Goal: Task Accomplishment & Management: Manage account settings

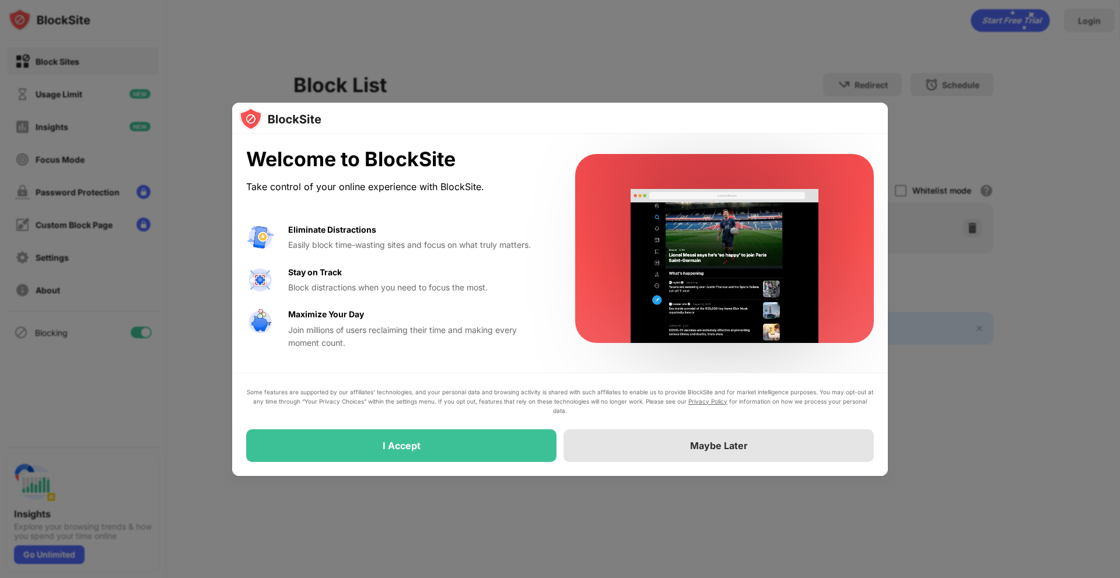
click at [650, 442] on div "Maybe Later" at bounding box center [718, 445] width 310 height 33
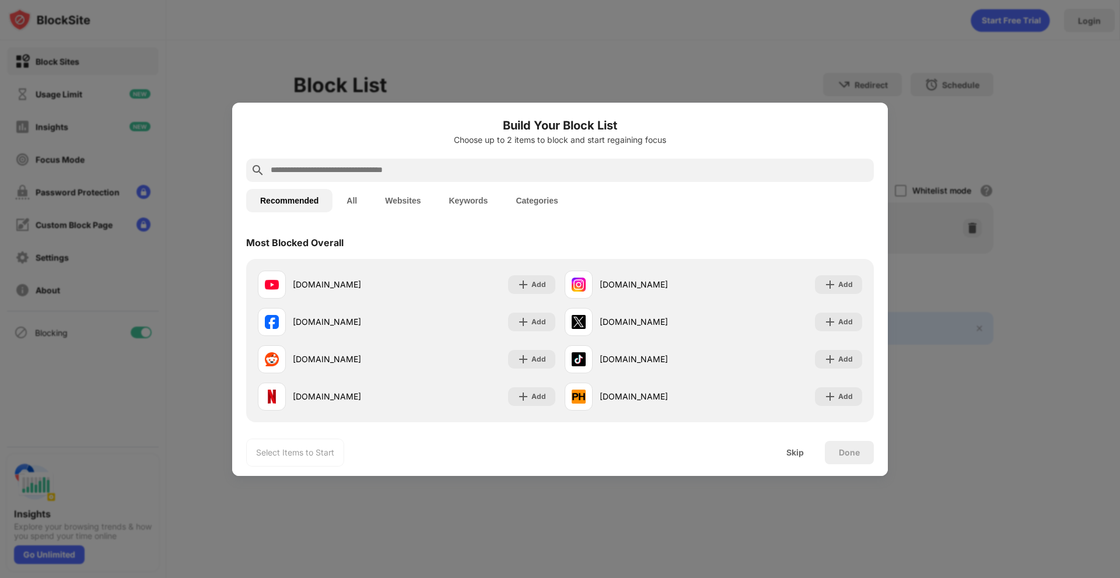
click at [389, 202] on button "Websites" at bounding box center [403, 200] width 64 height 23
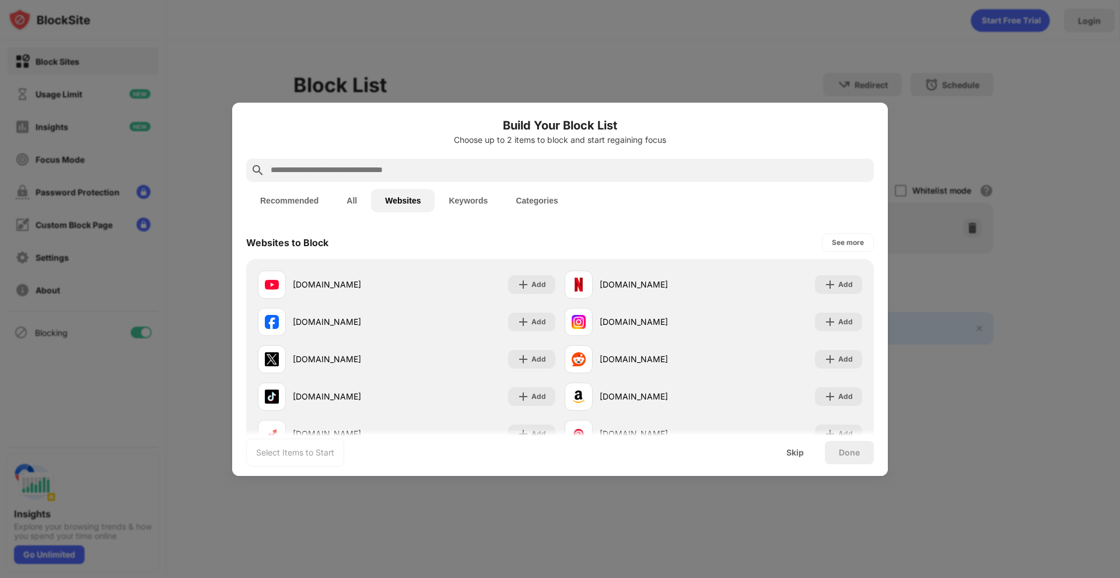
drag, startPoint x: 444, startPoint y: 180, endPoint x: 437, endPoint y: 173, distance: 9.5
drag, startPoint x: 437, startPoint y: 173, endPoint x: 373, endPoint y: 164, distance: 64.3
click at [373, 164] on input "text" at bounding box center [569, 170] width 600 height 14
paste input "**********"
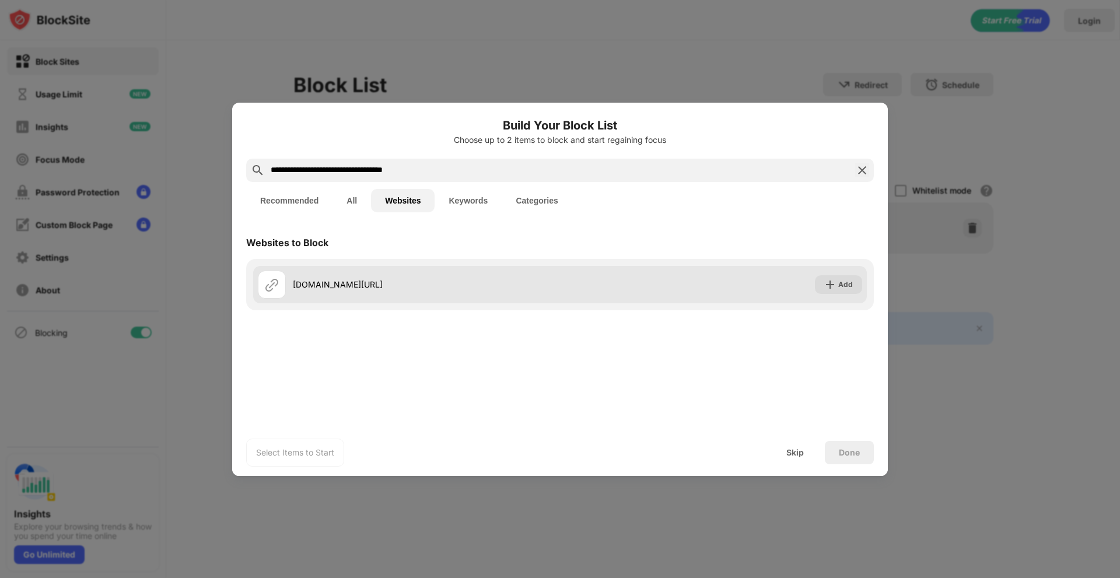
type input "**********"
click at [332, 295] on div "share.google/6sUF5JM3ES17XRYxD" at bounding box center [409, 285] width 302 height 28
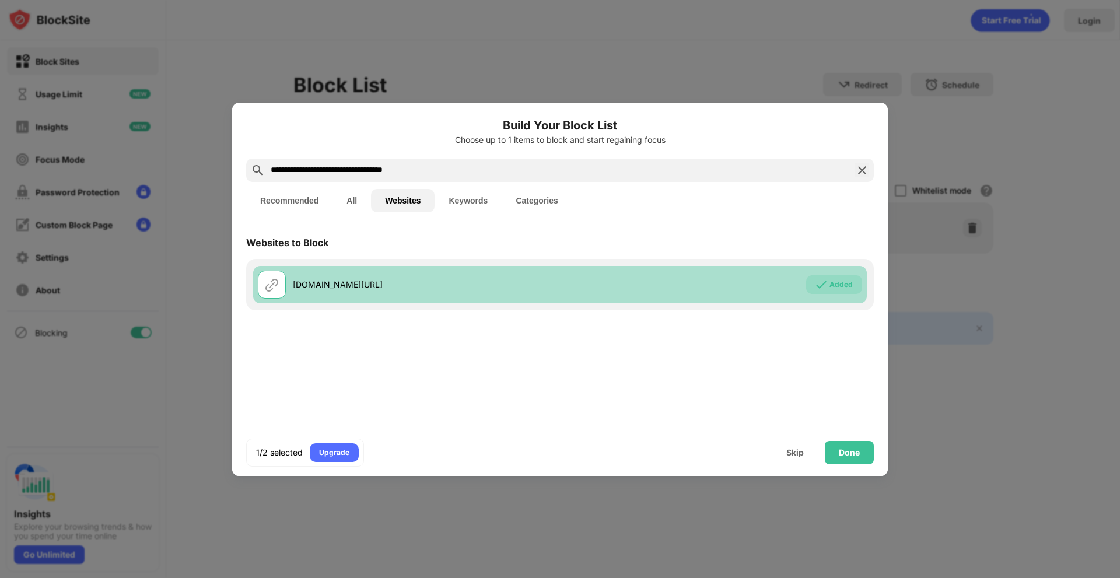
click at [332, 295] on div "share.google/6sUF5JM3ES17XRYxD" at bounding box center [409, 285] width 302 height 28
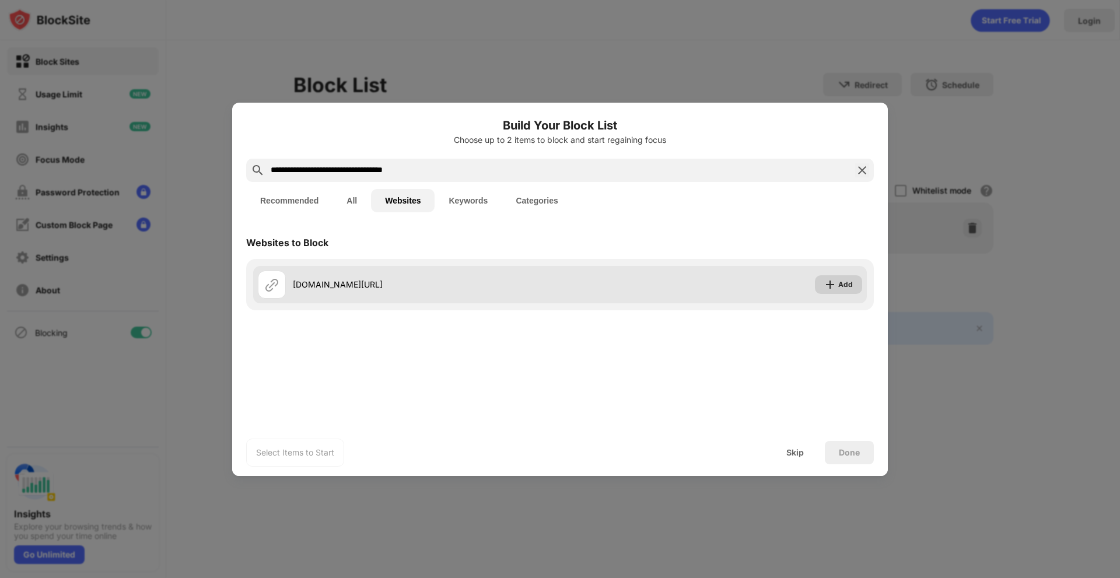
click at [832, 283] on img at bounding box center [830, 285] width 12 height 12
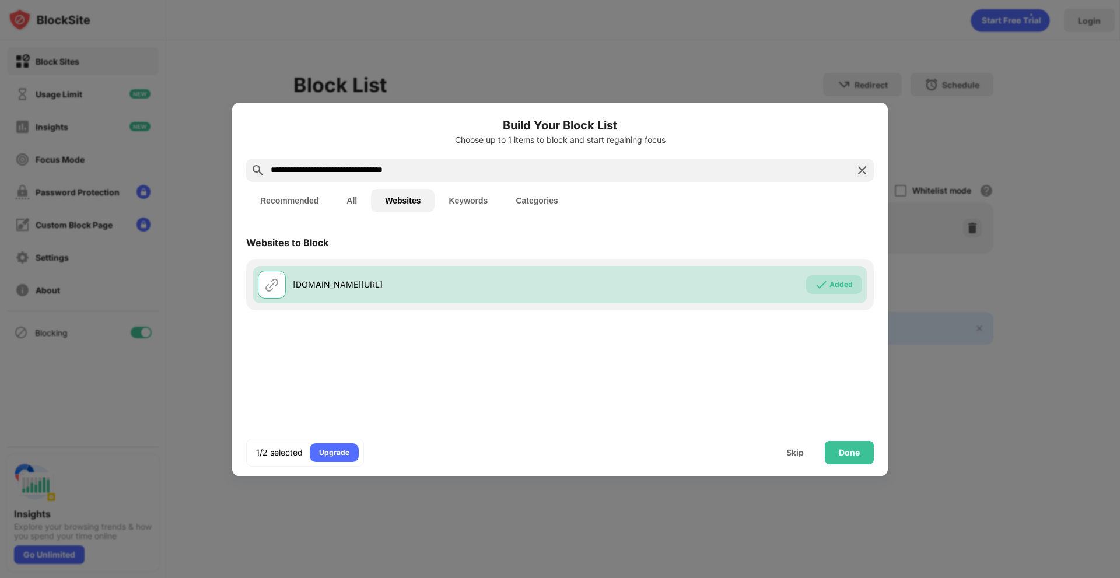
drag, startPoint x: 458, startPoint y: 173, endPoint x: 31, endPoint y: 142, distance: 428.0
click at [0, 577] on div "**********" at bounding box center [560, 578] width 1120 height 0
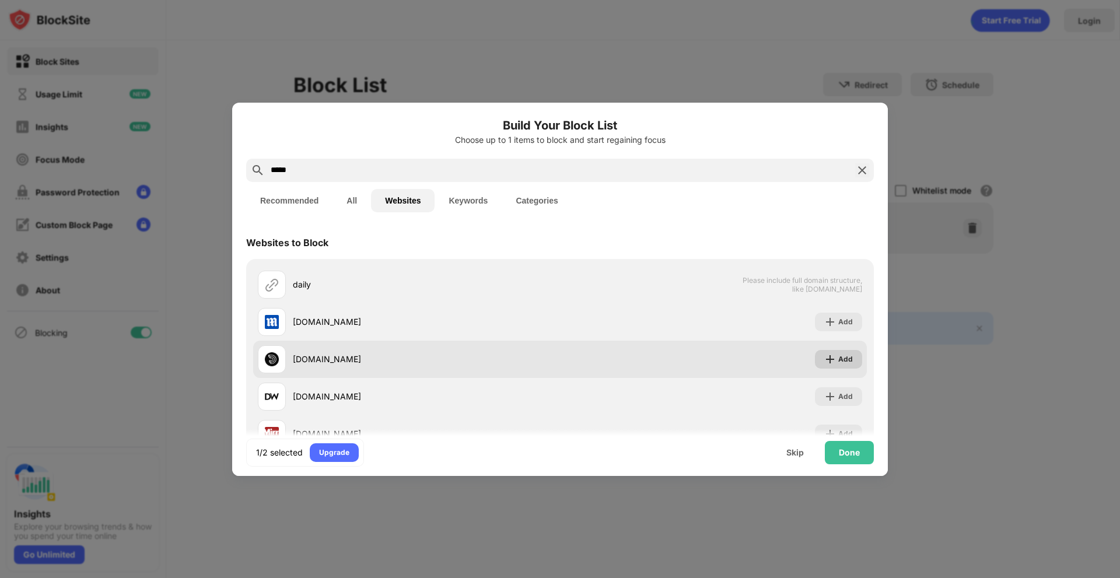
type input "*****"
click at [840, 361] on div "Add" at bounding box center [845, 359] width 15 height 12
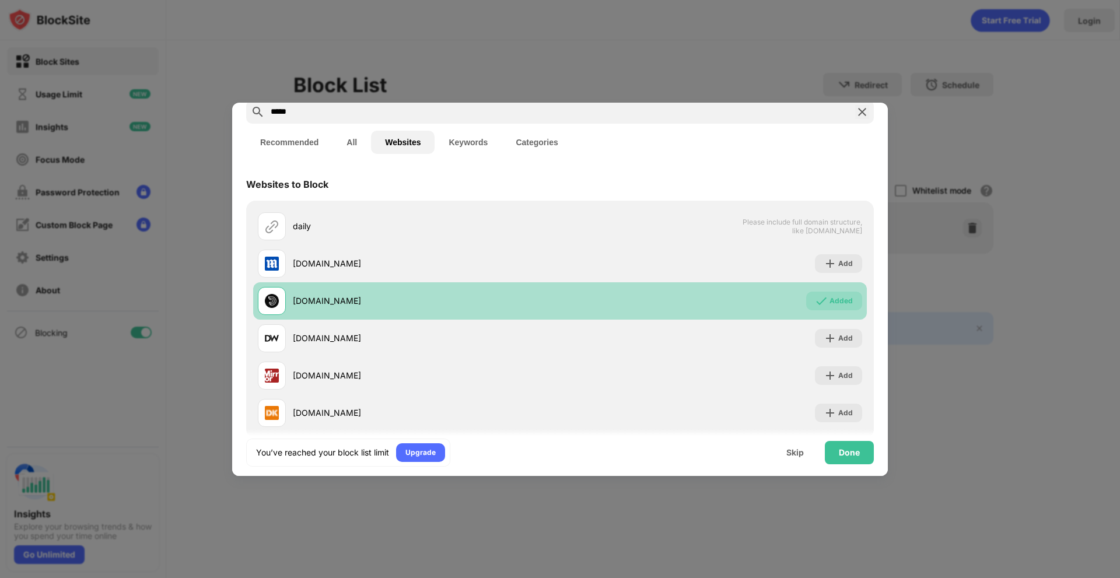
scroll to position [79, 0]
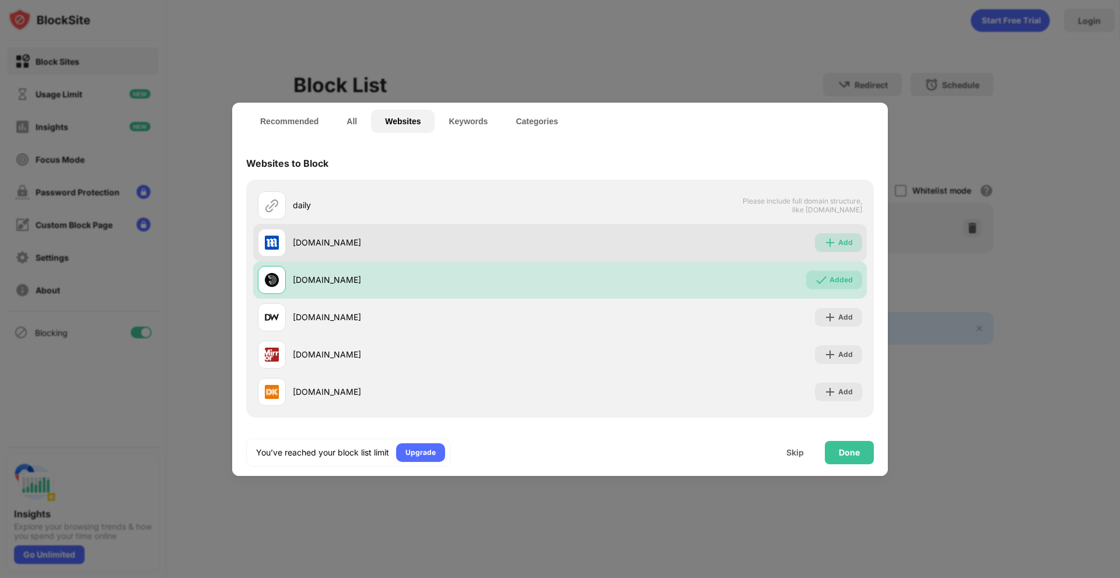
click at [824, 244] on img at bounding box center [830, 243] width 12 height 12
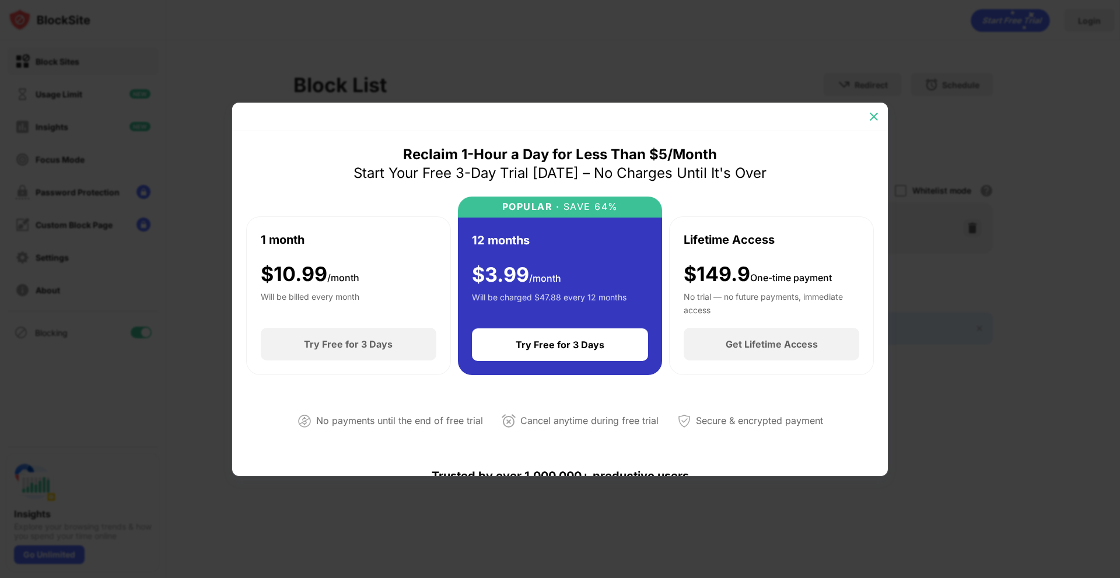
click at [875, 114] on img at bounding box center [874, 117] width 12 height 12
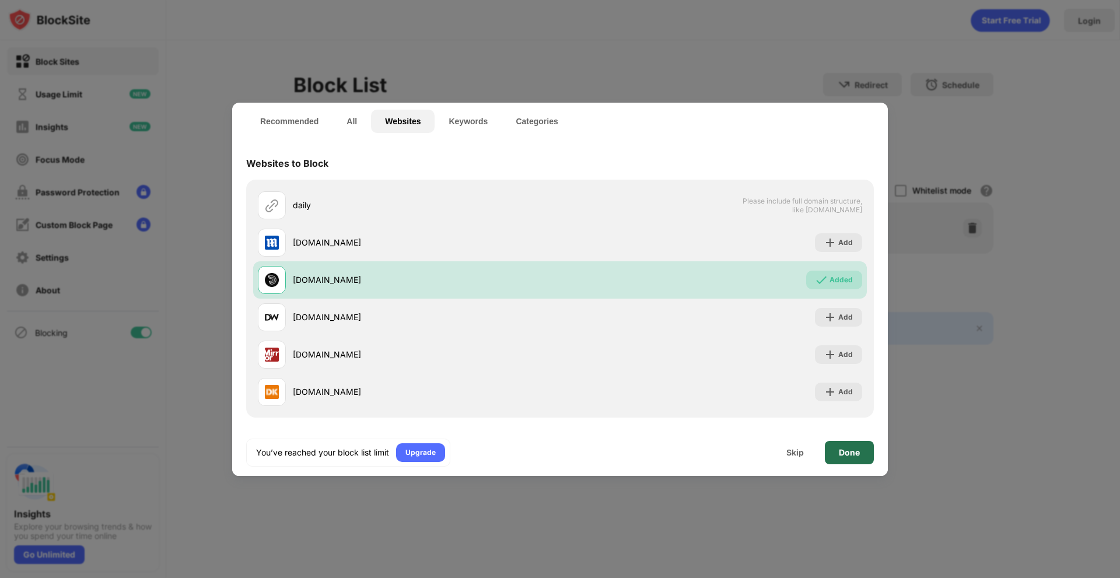
click at [843, 450] on div "Done" at bounding box center [849, 452] width 21 height 9
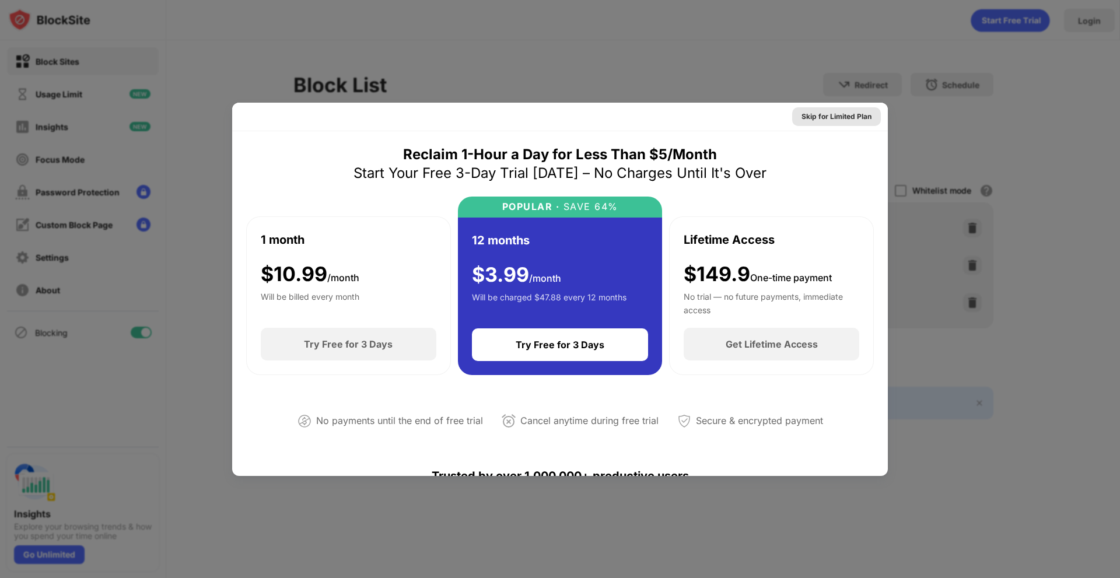
click at [836, 114] on div "Skip for Limited Plan" at bounding box center [836, 117] width 70 height 12
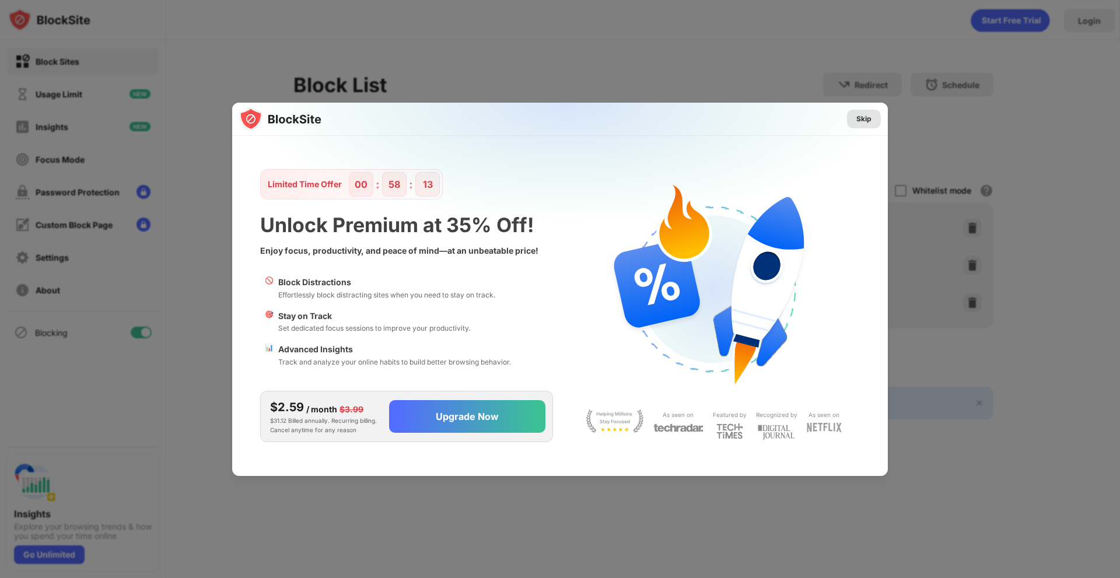
click at [859, 123] on div "Skip" at bounding box center [863, 119] width 15 height 12
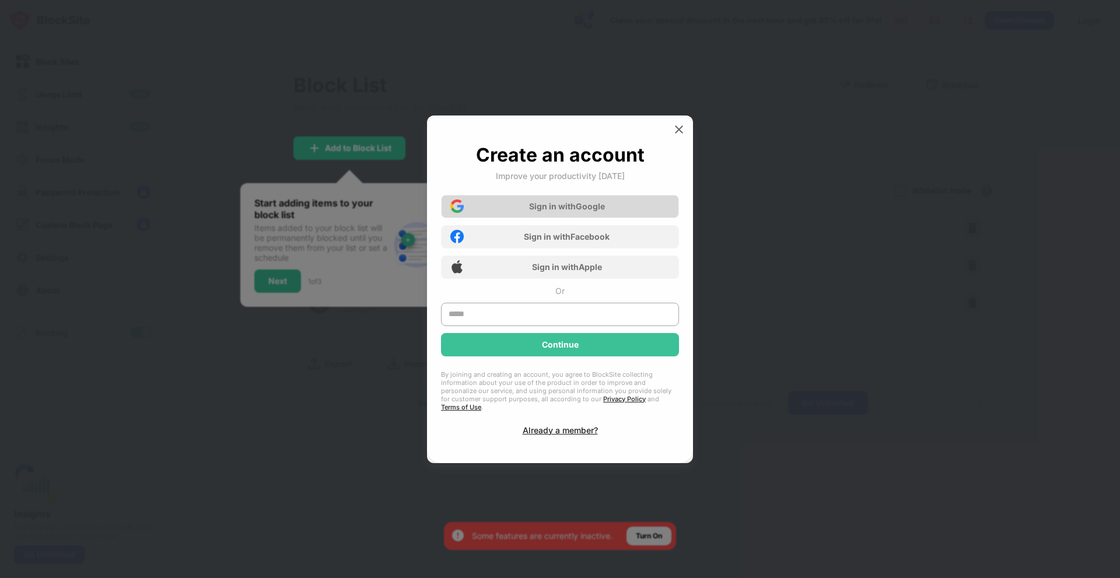
click at [530, 205] on div "Sign in with Google" at bounding box center [560, 206] width 238 height 23
click at [546, 206] on div "Sign in with Google" at bounding box center [567, 206] width 76 height 10
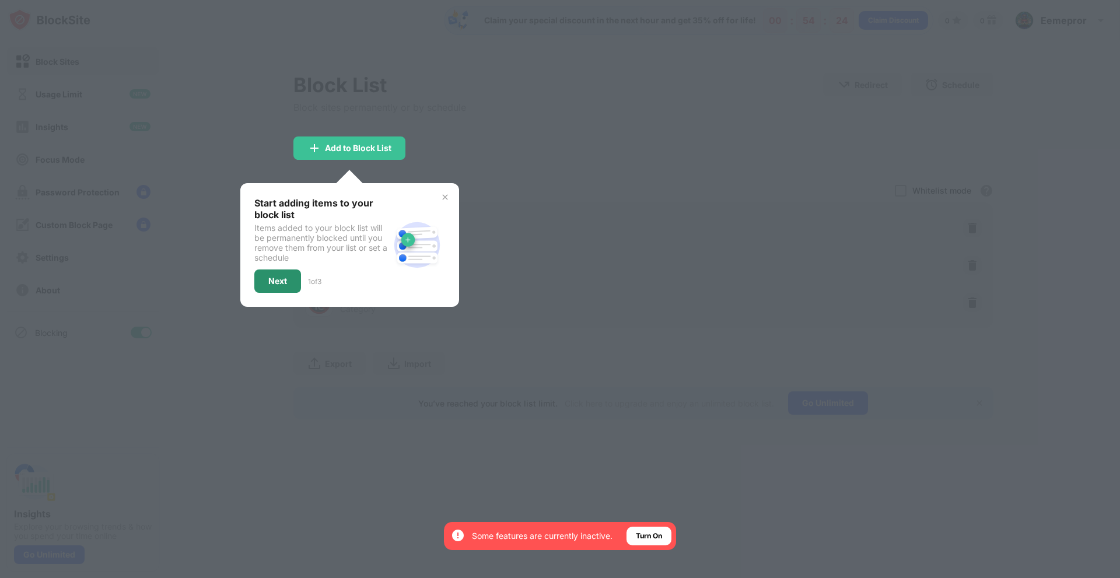
click at [265, 285] on div "Next" at bounding box center [277, 280] width 47 height 23
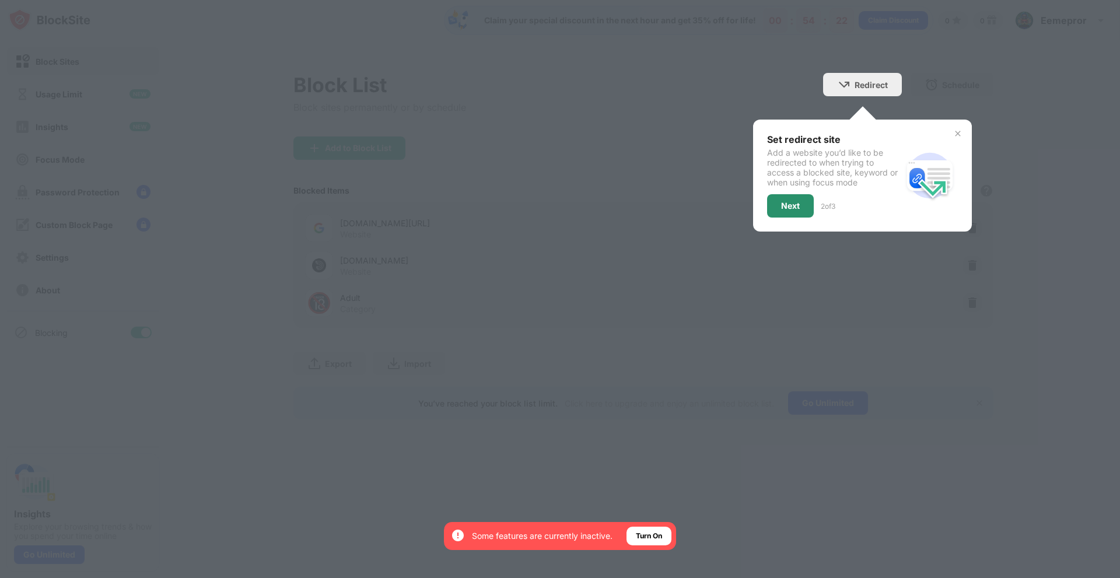
click at [800, 210] on div "Next" at bounding box center [790, 205] width 19 height 9
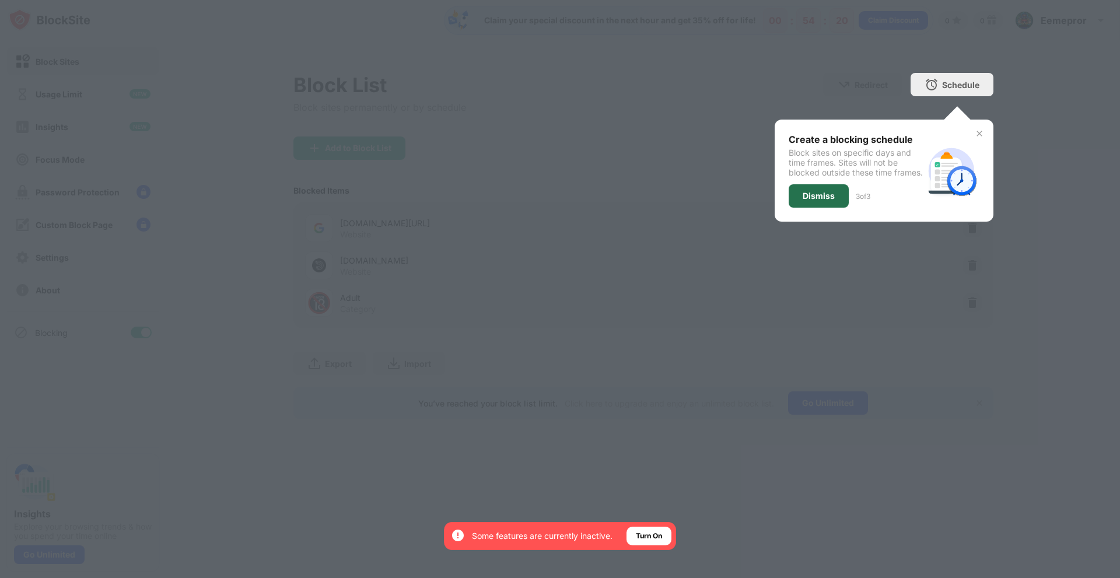
click at [801, 198] on div "Dismiss" at bounding box center [819, 195] width 60 height 23
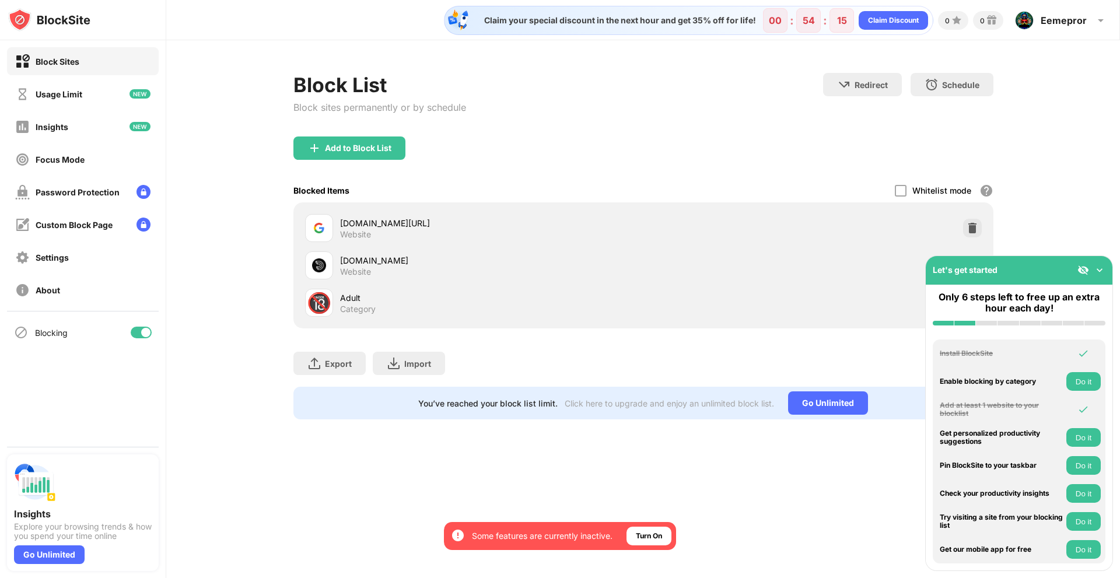
click at [1101, 274] on img at bounding box center [1100, 270] width 12 height 12
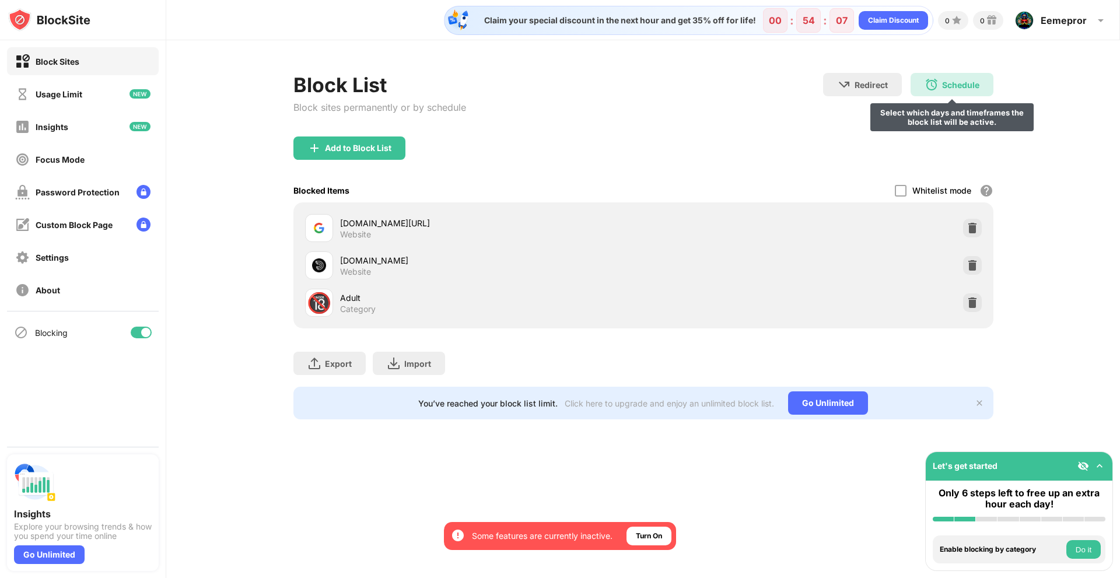
click at [947, 82] on div "Schedule" at bounding box center [960, 85] width 37 height 10
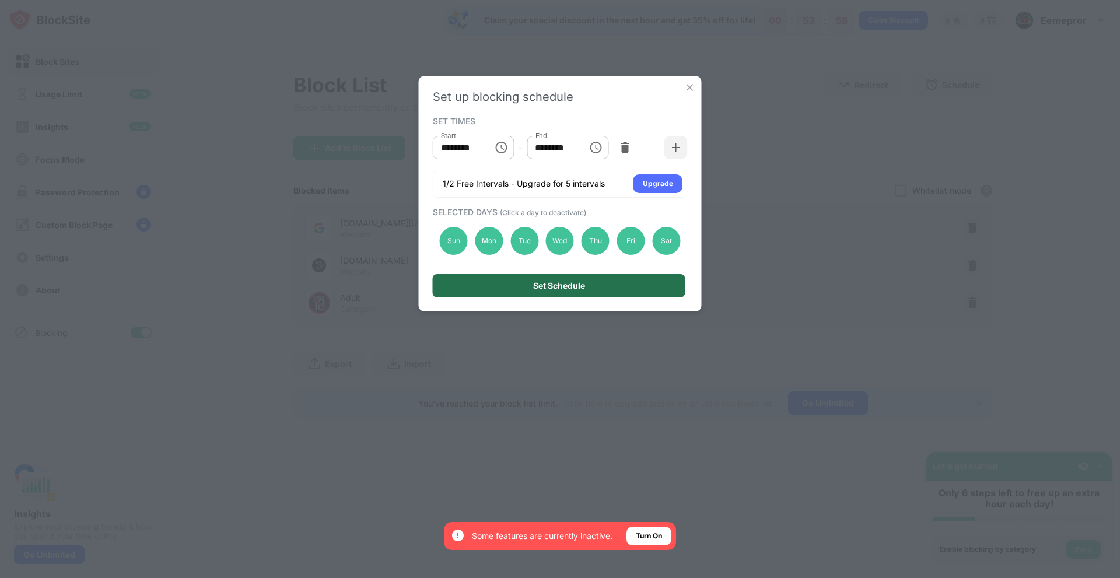
click at [582, 289] on div "Set Schedule" at bounding box center [559, 285] width 52 height 9
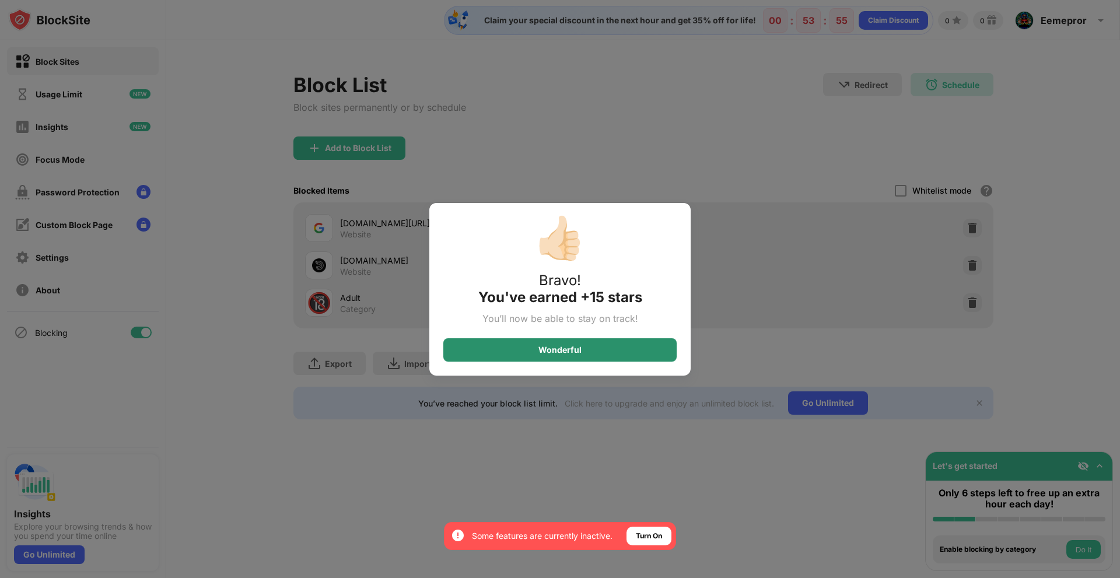
click at [554, 349] on div "Wonderful" at bounding box center [559, 349] width 43 height 9
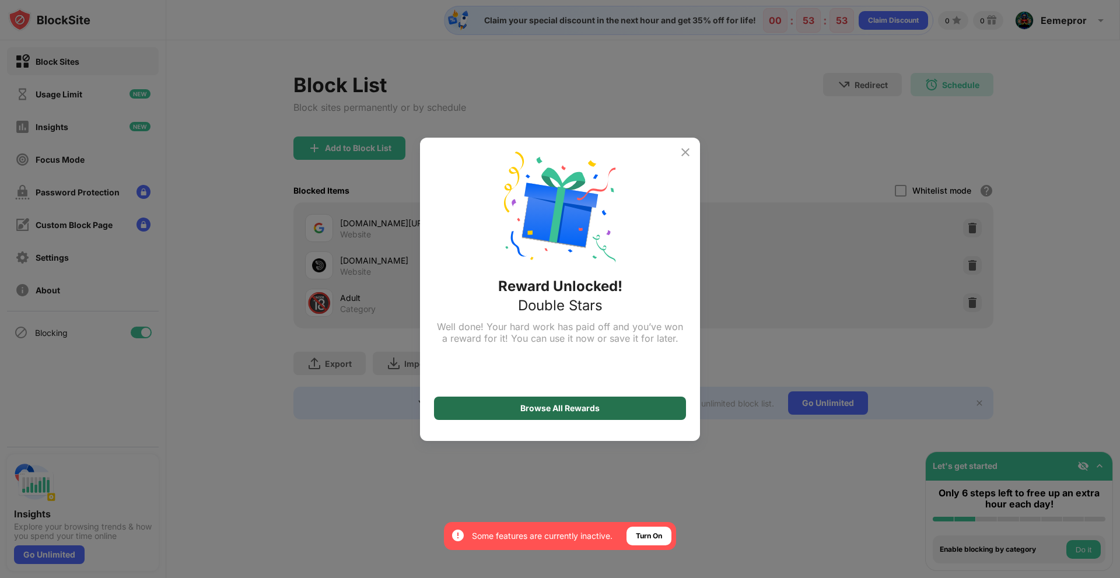
click at [549, 405] on div "Browse All Rewards" at bounding box center [559, 408] width 79 height 9
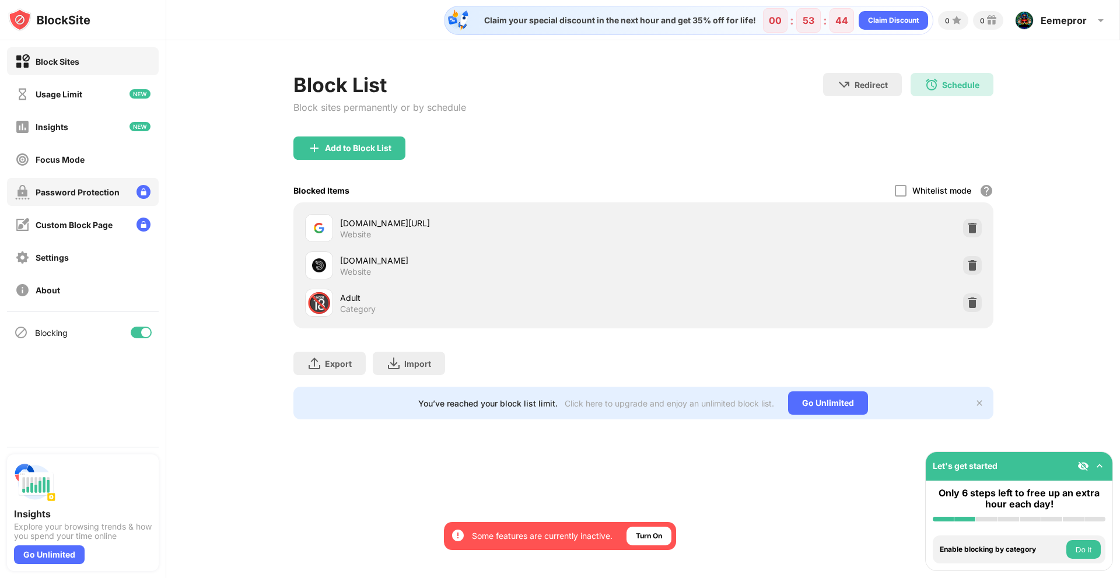
click at [61, 183] on div "Password Protection" at bounding box center [83, 192] width 152 height 28
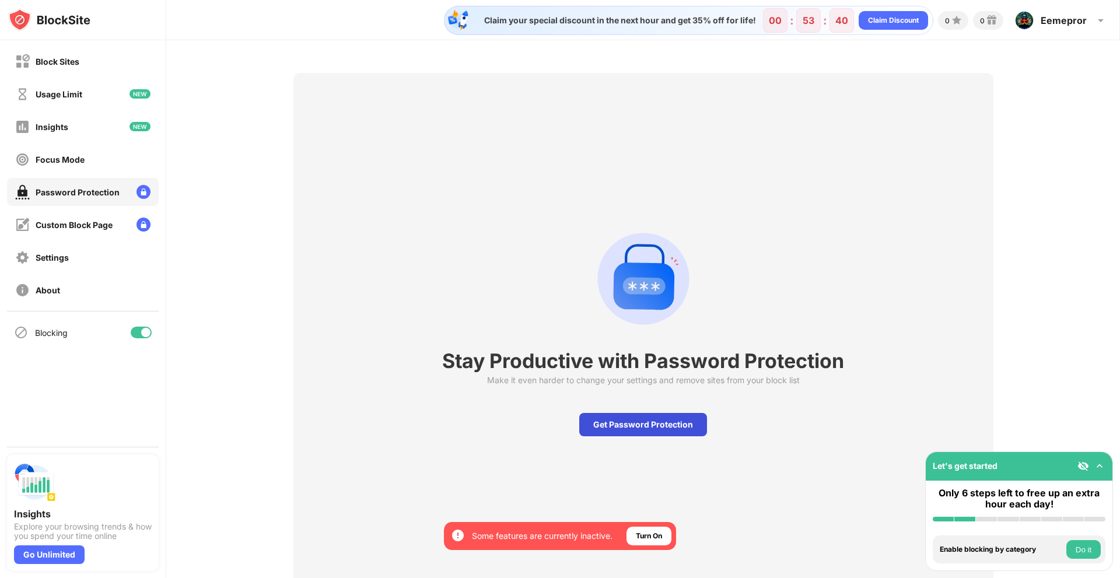
click at [663, 428] on div "Get Password Protection" at bounding box center [643, 424] width 128 height 23
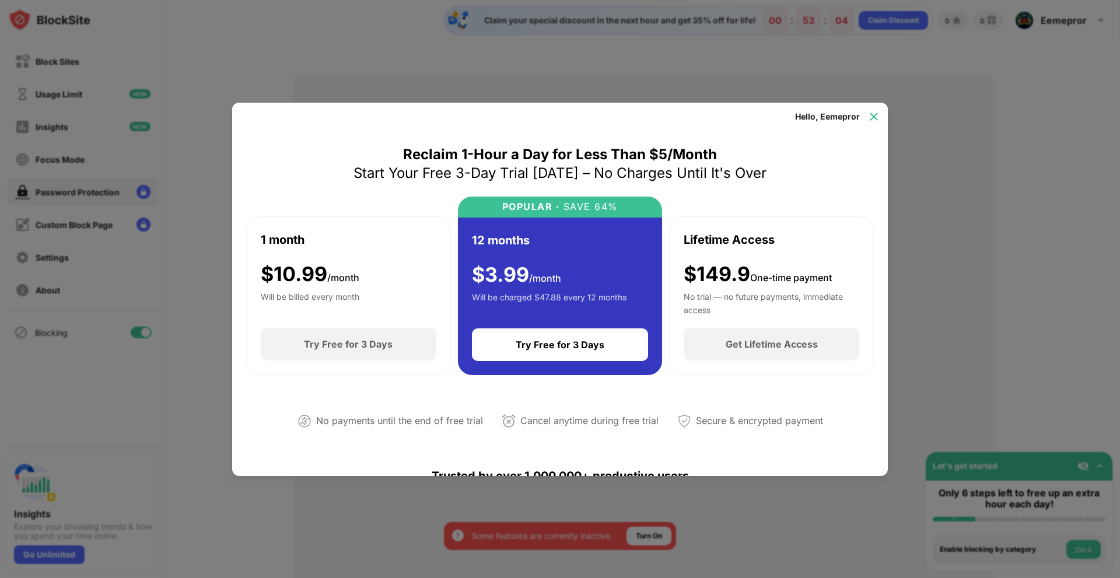
click at [877, 120] on img at bounding box center [874, 117] width 12 height 12
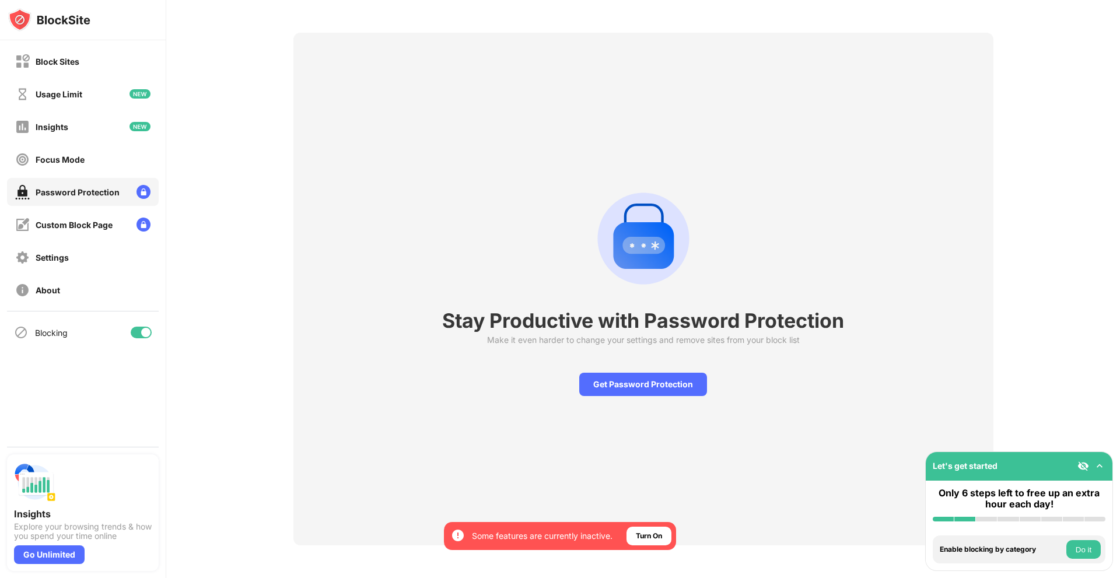
scroll to position [49, 0]
click at [668, 377] on div "Get Password Protection" at bounding box center [643, 384] width 128 height 23
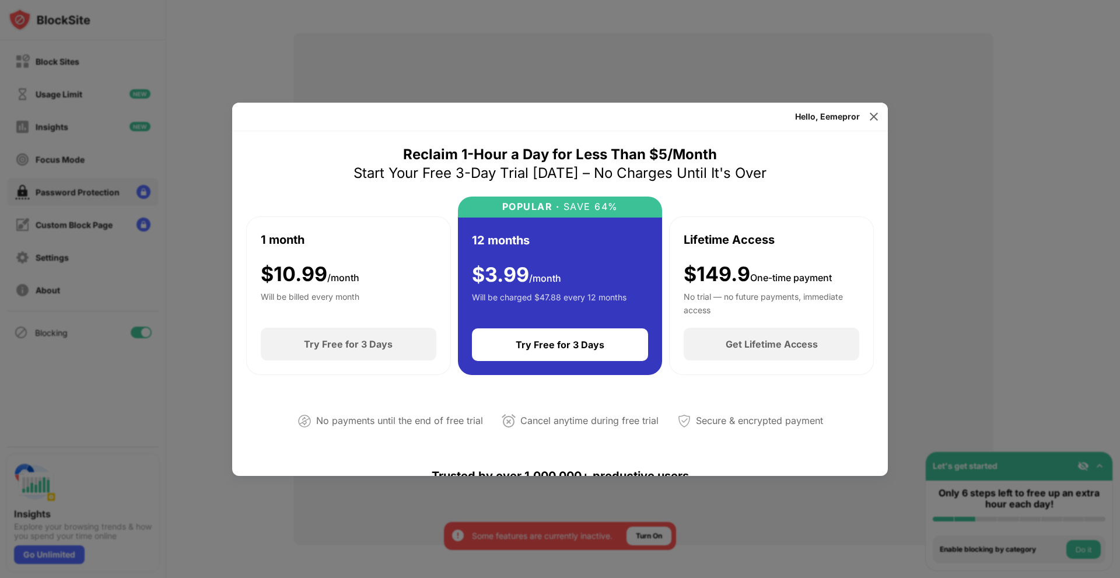
click at [884, 120] on div "Hello, Eemepror" at bounding box center [560, 117] width 656 height 29
click at [875, 122] on div at bounding box center [873, 116] width 19 height 19
